Goal: Information Seeking & Learning: Learn about a topic

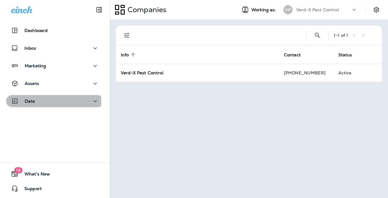
click at [24, 103] on div "Data" at bounding box center [23, 102] width 24 height 8
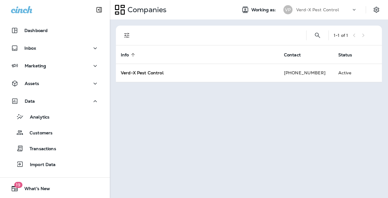
click at [50, 117] on div "Analytics" at bounding box center [55, 116] width 93 height 9
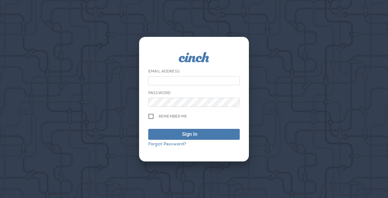
type input "**********"
click at [177, 134] on span "Sign In" at bounding box center [193, 134] width 85 height 7
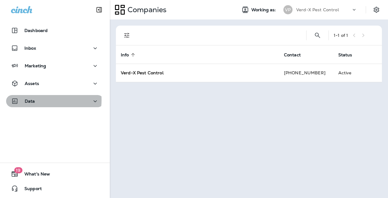
click at [39, 100] on div "Data" at bounding box center [55, 102] width 88 height 8
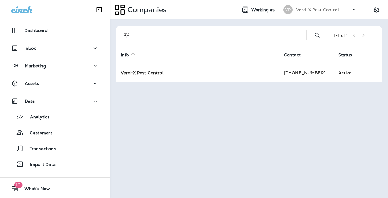
scroll to position [15, 0]
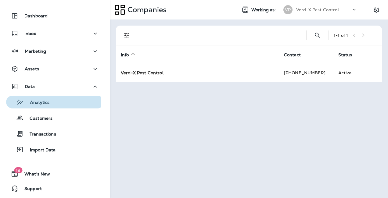
click at [47, 102] on p "Analytics" at bounding box center [37, 103] width 26 height 6
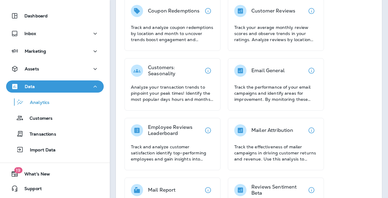
scroll to position [169, 0]
click at [279, 76] on div "Email General" at bounding box center [267, 71] width 33 height 12
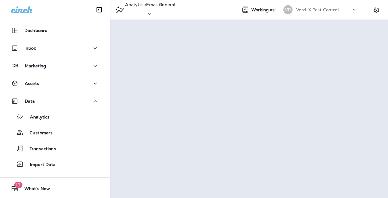
scroll to position [15, 0]
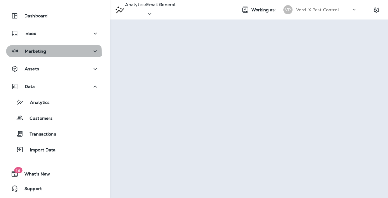
click at [40, 55] on button "Marketing" at bounding box center [55, 51] width 98 height 12
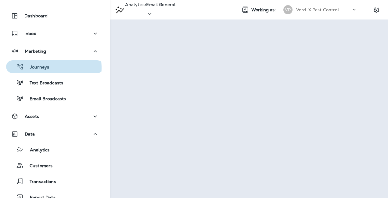
click at [38, 68] on p "Journeys" at bounding box center [36, 68] width 25 height 6
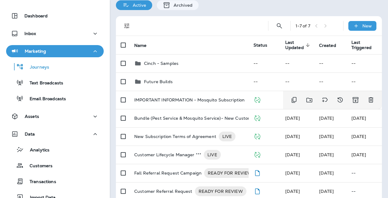
scroll to position [24, 0]
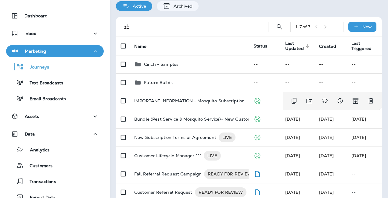
click at [204, 104] on td "IMPORTANT INFORMATION - Mosquito Subscription" at bounding box center [188, 101] width 119 height 18
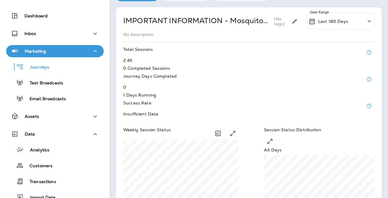
scroll to position [34, 0]
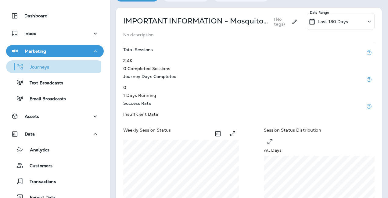
click at [37, 66] on p "Journeys" at bounding box center [36, 68] width 25 height 6
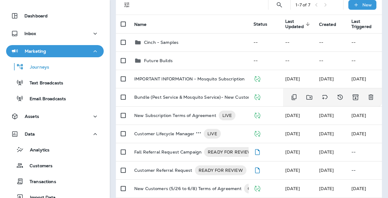
scroll to position [47, 0]
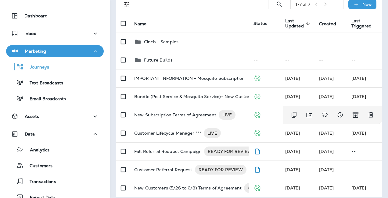
click at [189, 121] on td "New Subscription Terms of Agreement LIVE" at bounding box center [188, 115] width 119 height 18
